Goal: Transaction & Acquisition: Purchase product/service

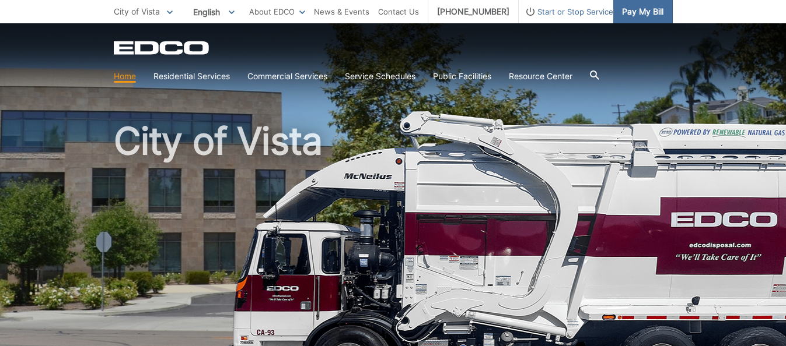
click at [627, 13] on span "Pay My Bill" at bounding box center [642, 11] width 41 height 13
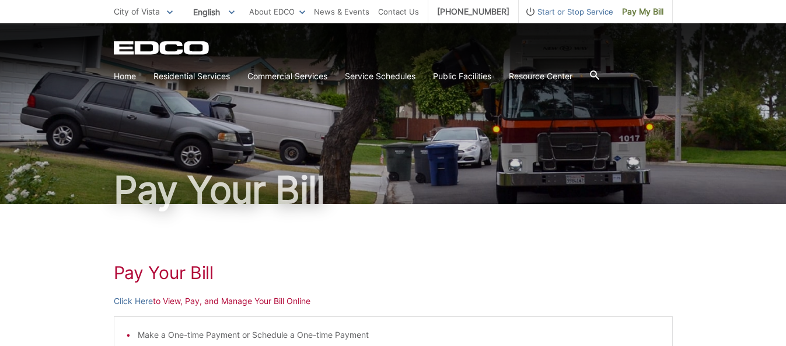
scroll to position [27, 0]
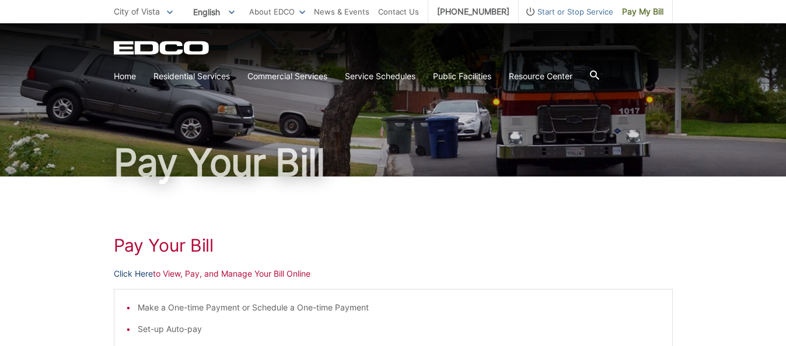
click at [134, 275] on link "Click Here" at bounding box center [133, 274] width 39 height 13
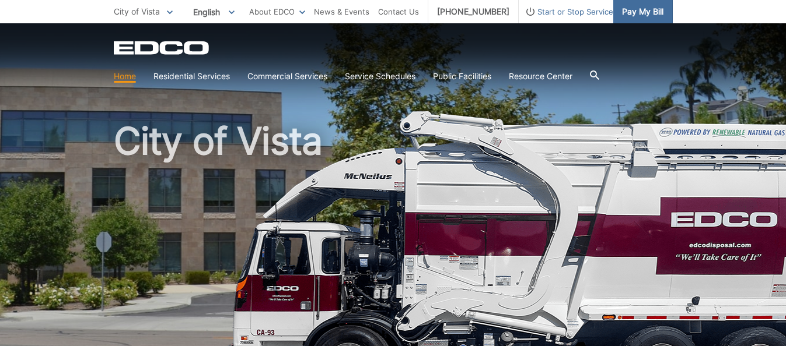
click at [632, 11] on span "Pay My Bill" at bounding box center [642, 11] width 41 height 13
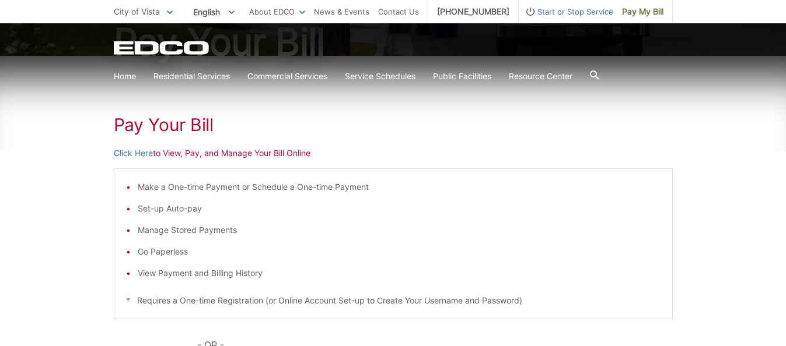
scroll to position [169, 0]
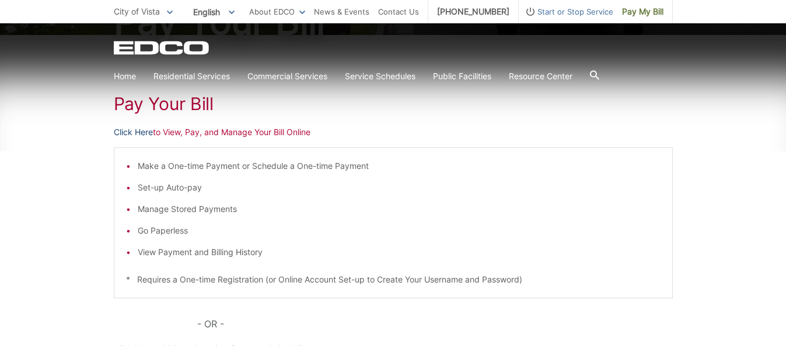
click at [150, 135] on link "Click Here" at bounding box center [133, 132] width 39 height 13
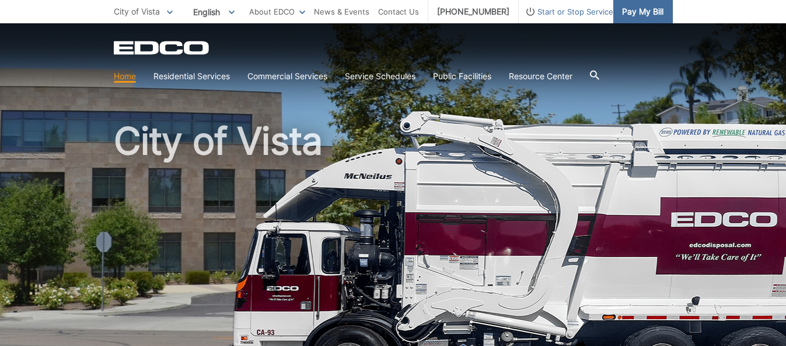
click at [641, 7] on span "Pay My Bill" at bounding box center [642, 11] width 41 height 13
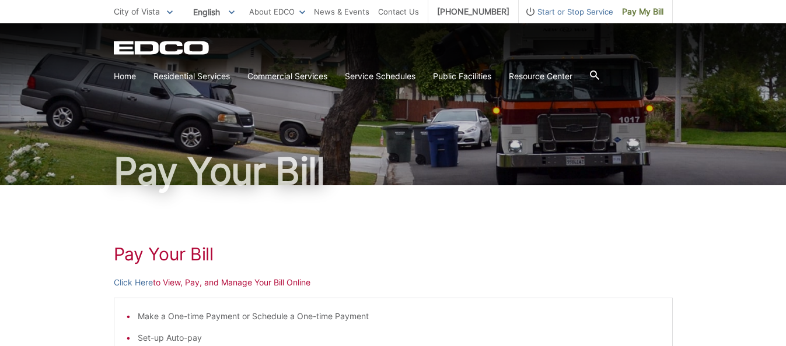
scroll to position [65, 0]
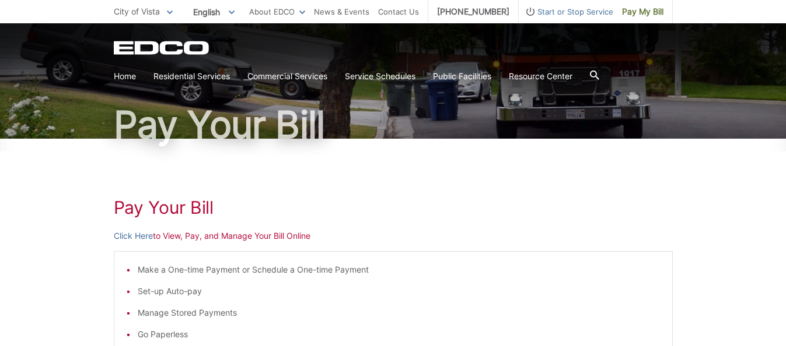
click at [134, 236] on link "Click Here" at bounding box center [133, 236] width 39 height 13
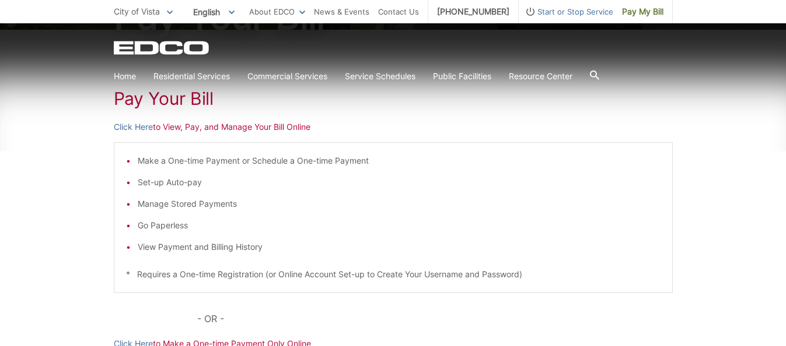
scroll to position [174, 0]
click at [492, 222] on li "Go Paperless" at bounding box center [399, 225] width 523 height 13
click at [119, 78] on link "Home" at bounding box center [125, 76] width 22 height 13
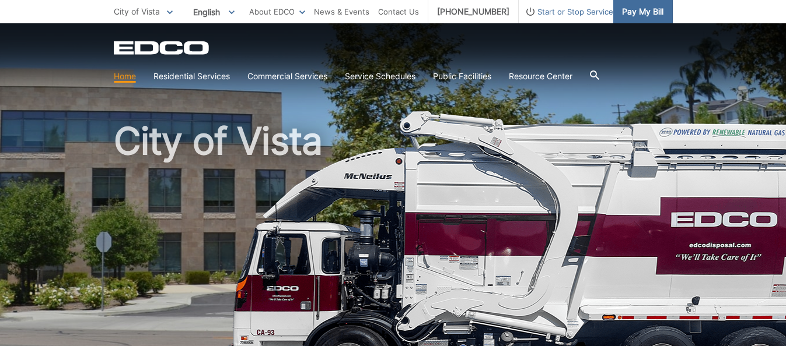
click at [634, 11] on span "Pay My Bill" at bounding box center [642, 11] width 41 height 13
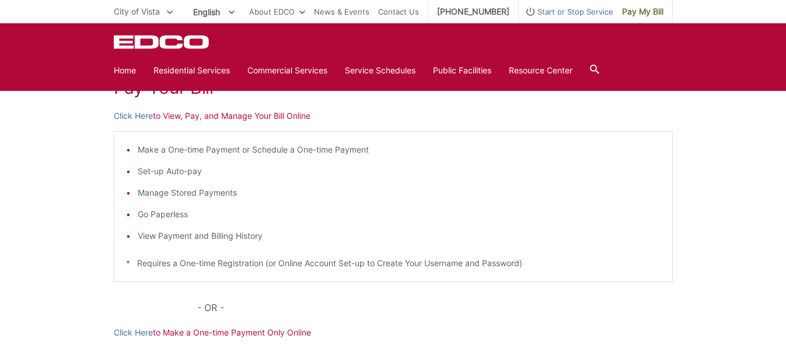
scroll to position [188, 0]
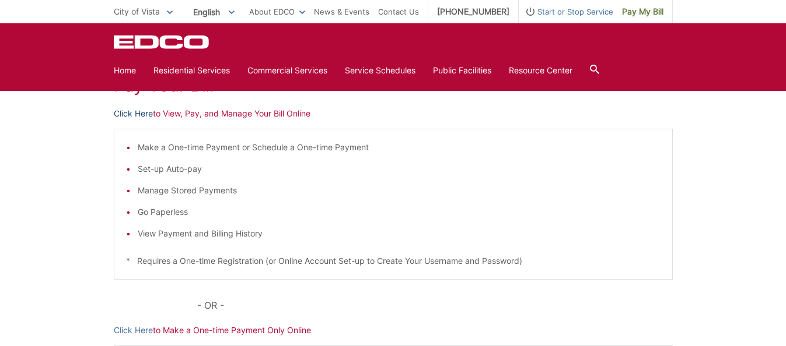
click at [146, 115] on link "Click Here" at bounding box center [133, 113] width 39 height 13
